Goal: Complete application form

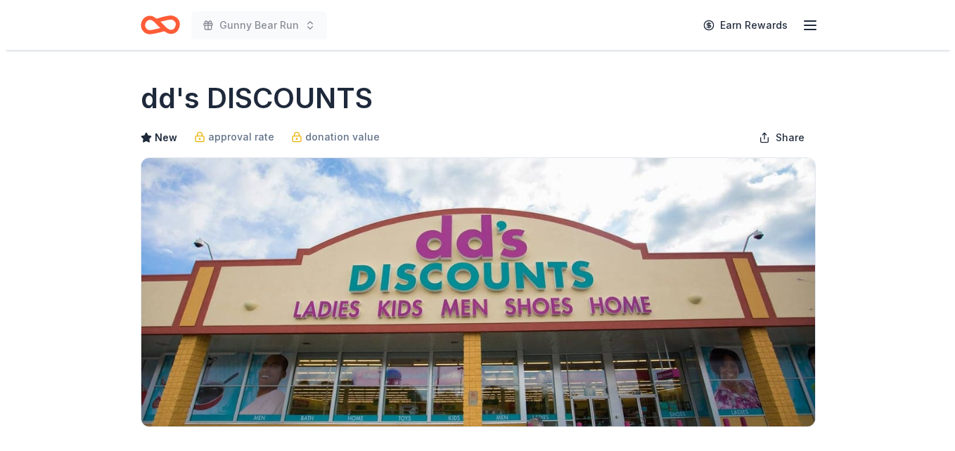
scroll to position [505, 0]
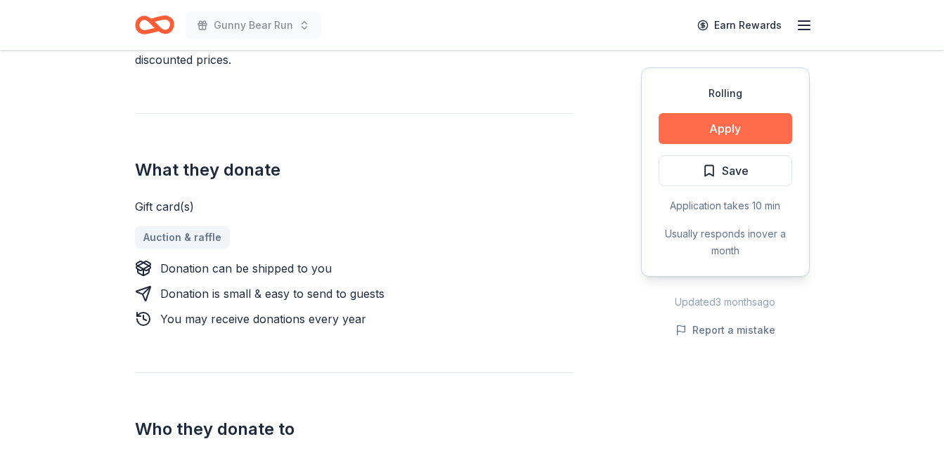
click at [737, 127] on button "Apply" at bounding box center [726, 128] width 134 height 31
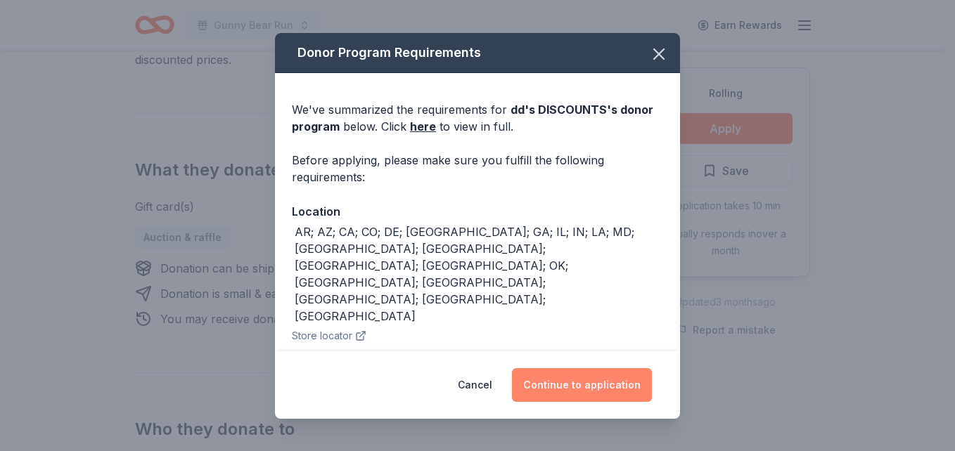
click at [569, 391] on button "Continue to application" at bounding box center [582, 385] width 140 height 34
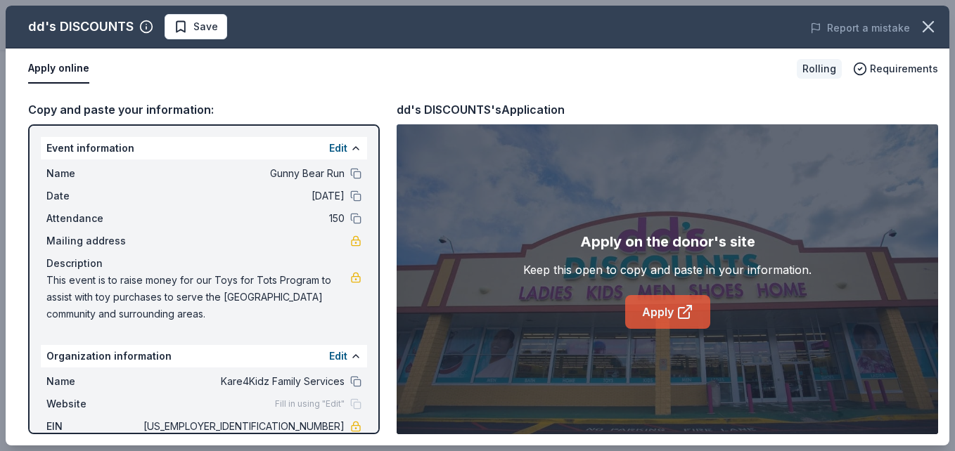
click at [675, 306] on link "Apply" at bounding box center [667, 312] width 85 height 34
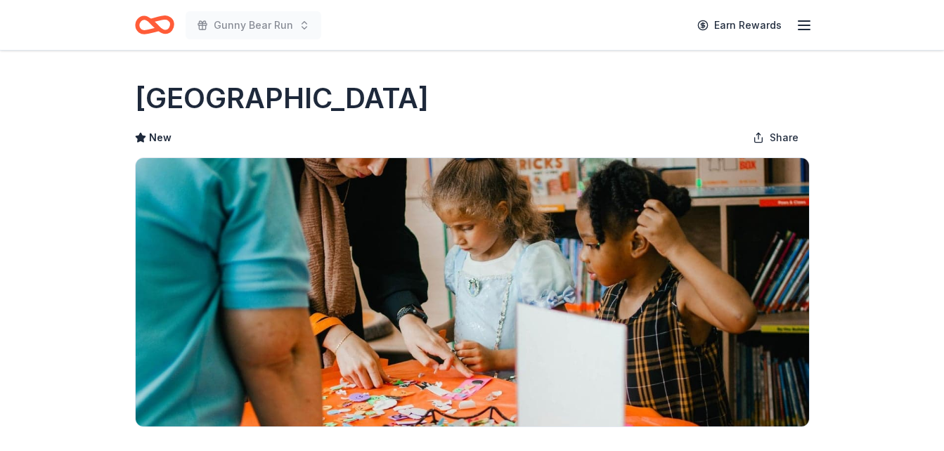
scroll to position [440, 0]
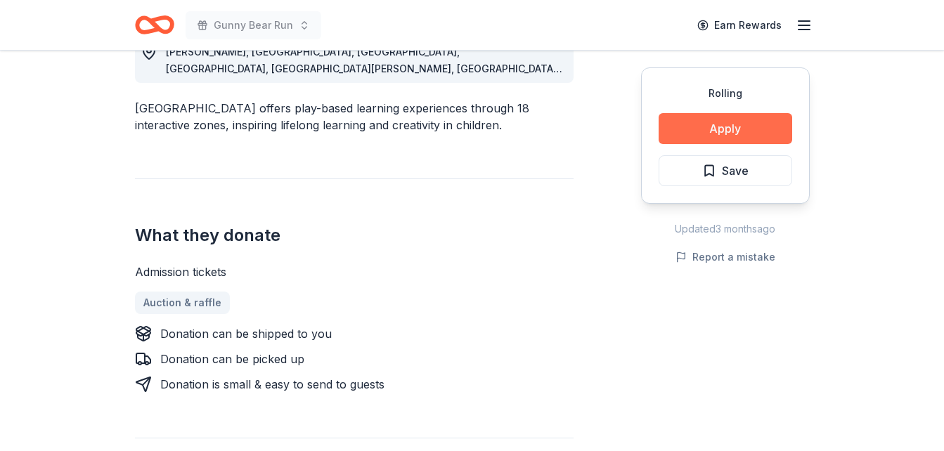
click at [700, 122] on button "Apply" at bounding box center [726, 128] width 134 height 31
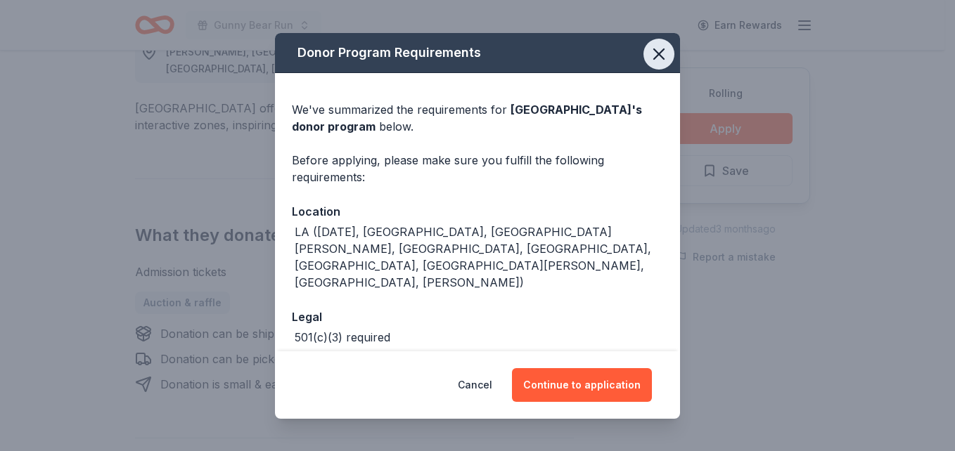
click at [649, 62] on icon "button" at bounding box center [659, 54] width 20 height 20
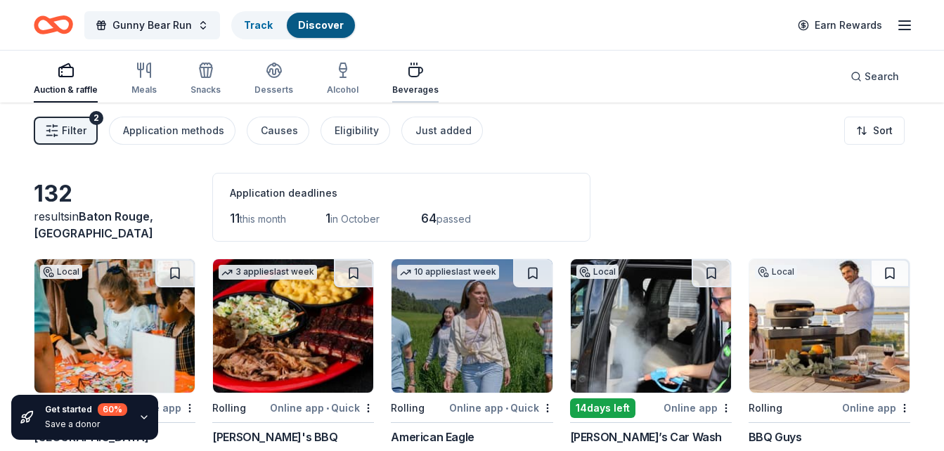
click at [410, 82] on div "Beverages" at bounding box center [415, 79] width 46 height 34
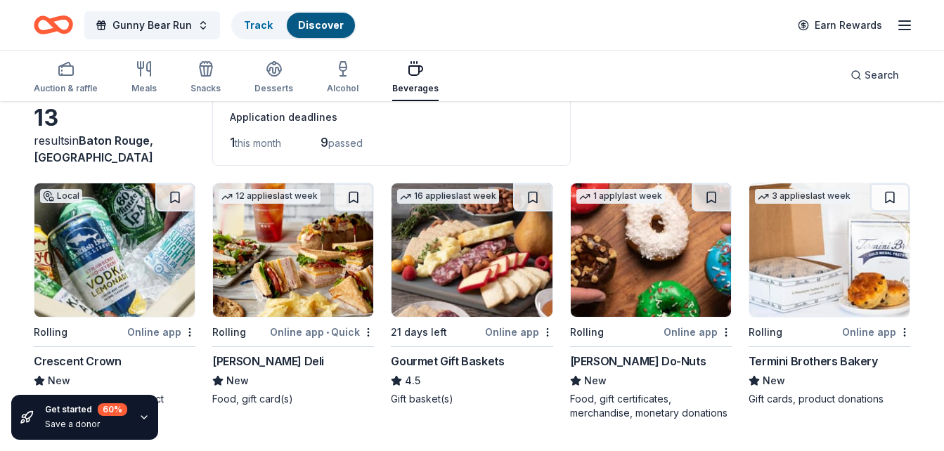
scroll to position [225, 0]
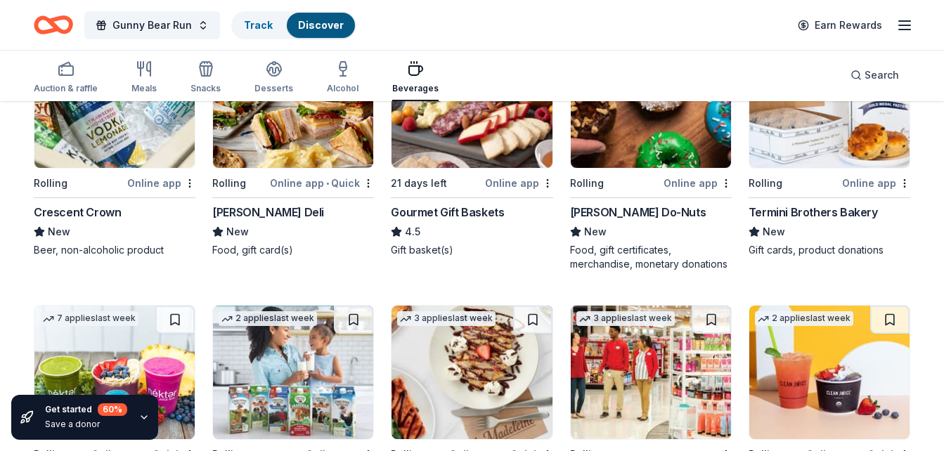
click at [70, 212] on div "Crescent Crown" at bounding box center [77, 212] width 87 height 17
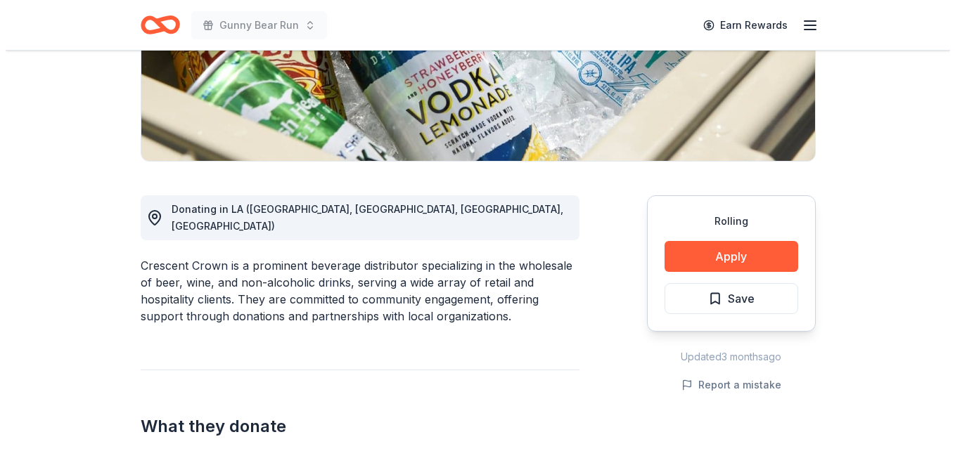
scroll to position [269, 0]
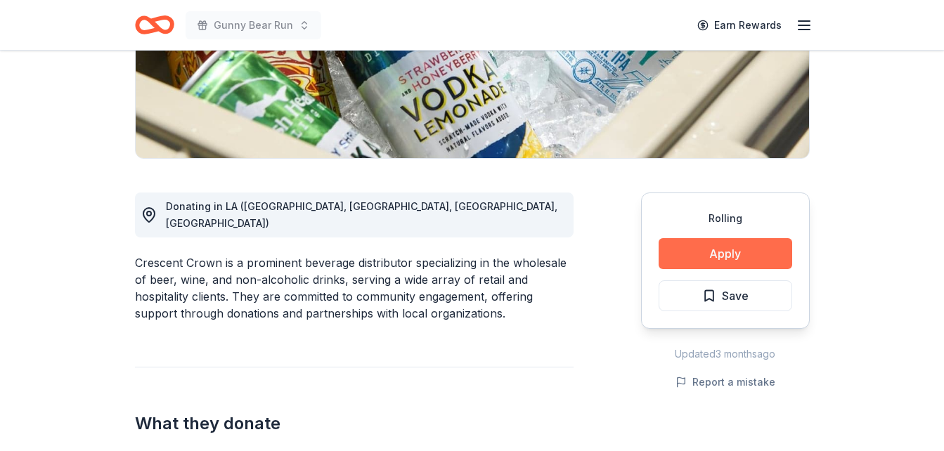
click at [720, 247] on button "Apply" at bounding box center [726, 253] width 134 height 31
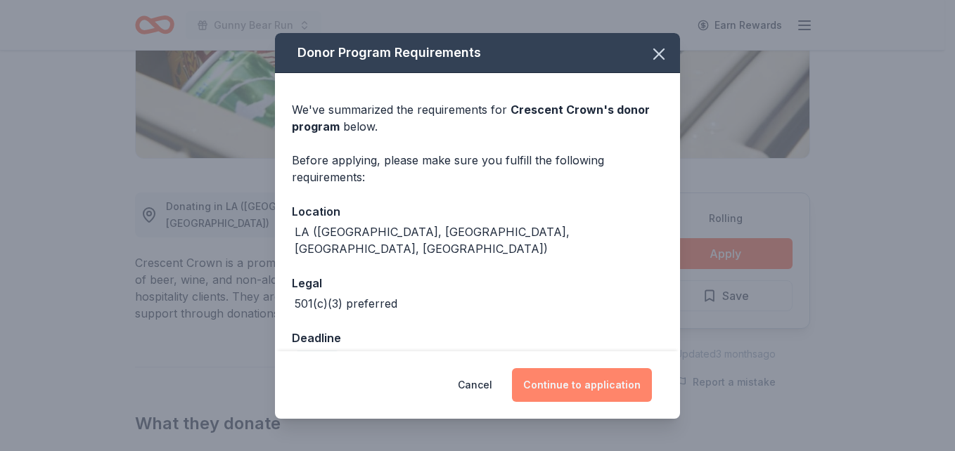
click at [577, 392] on button "Continue to application" at bounding box center [582, 385] width 140 height 34
